Goal: Information Seeking & Learning: Learn about a topic

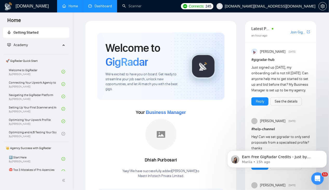
click at [101, 5] on link "Dashboard" at bounding box center [100, 6] width 24 height 4
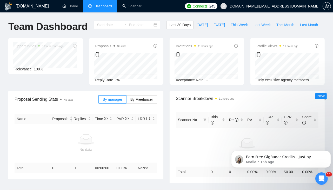
type input "[DATE]"
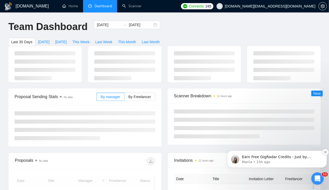
click at [323, 154] on button "Dismiss notification" at bounding box center [324, 152] width 7 height 7
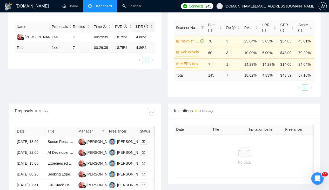
scroll to position [103, 0]
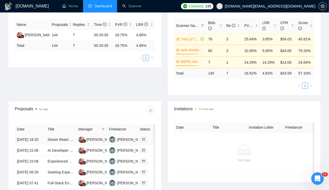
click at [38, 138] on td "[DATE] 18:20" at bounding box center [30, 140] width 31 height 11
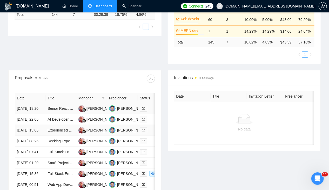
scroll to position [0, 0]
click at [46, 119] on td "AI Developer Needed to Build Domain-Specific Knowledge Assistant (Proof-of-Conc…" at bounding box center [60, 119] width 31 height 11
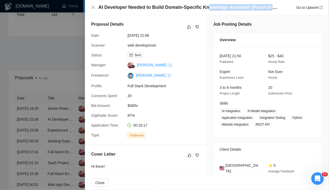
drag, startPoint x: 205, startPoint y: 10, endPoint x: 271, endPoint y: 10, distance: 66.4
click at [271, 10] on h4 "AI Developer Needed to Build Domain-Specific Knowledge Assistant (Proof-of-Conc…" at bounding box center [187, 7] width 179 height 6
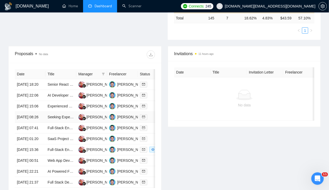
scroll to position [158, 0]
drag, startPoint x: 76, startPoint y: 66, endPoint x: 94, endPoint y: 64, distance: 18.0
click at [94, 69] on tr "Date Title Manager Freelancer Status" at bounding box center [106, 74] width 182 height 10
click at [81, 50] on div "Proposals No data" at bounding box center [85, 54] width 140 height 17
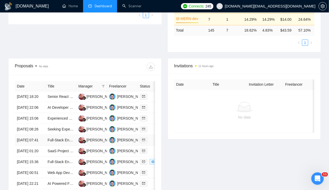
scroll to position [0, 0]
